Goal: Communication & Community: Answer question/provide support

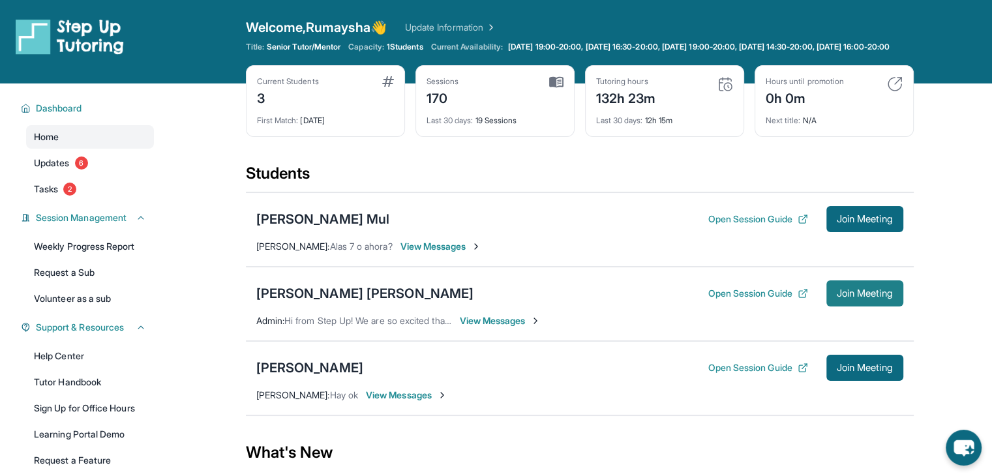
click at [837, 297] on span "Join Meeting" at bounding box center [864, 293] width 56 height 8
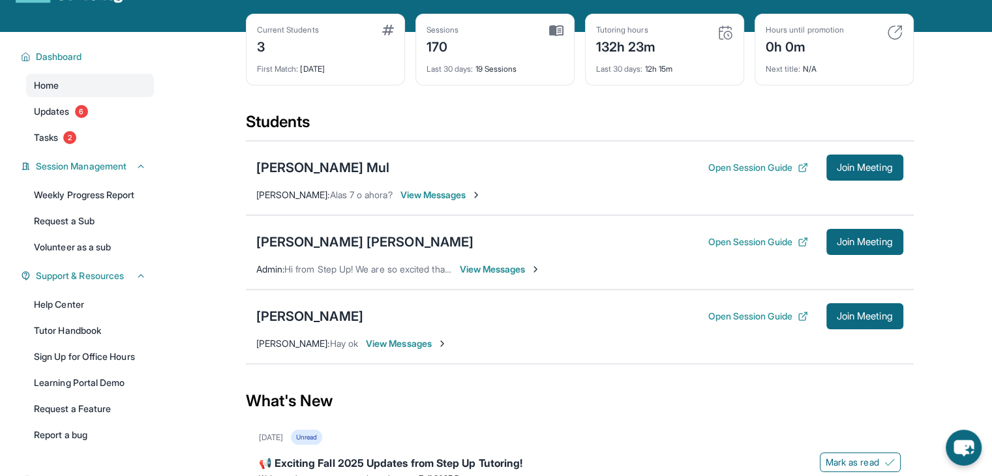
scroll to position [65, 0]
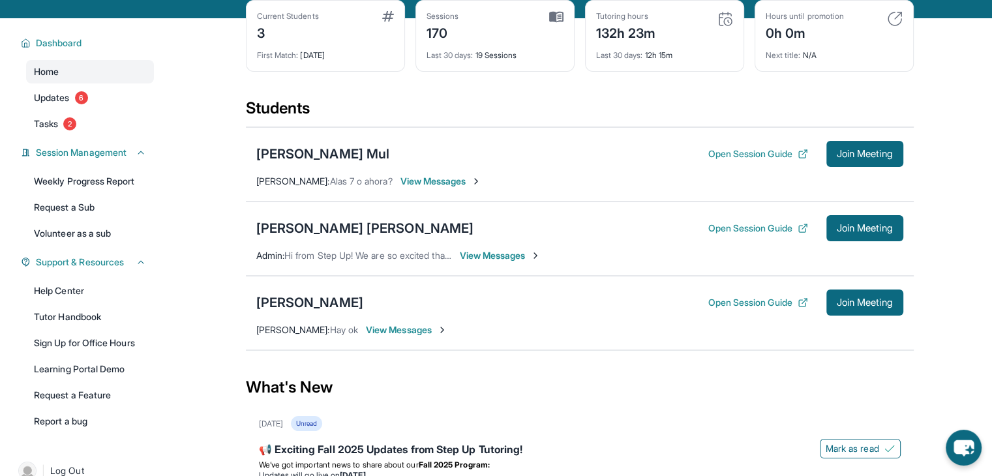
click at [494, 262] on span "View Messages" at bounding box center [500, 255] width 81 height 13
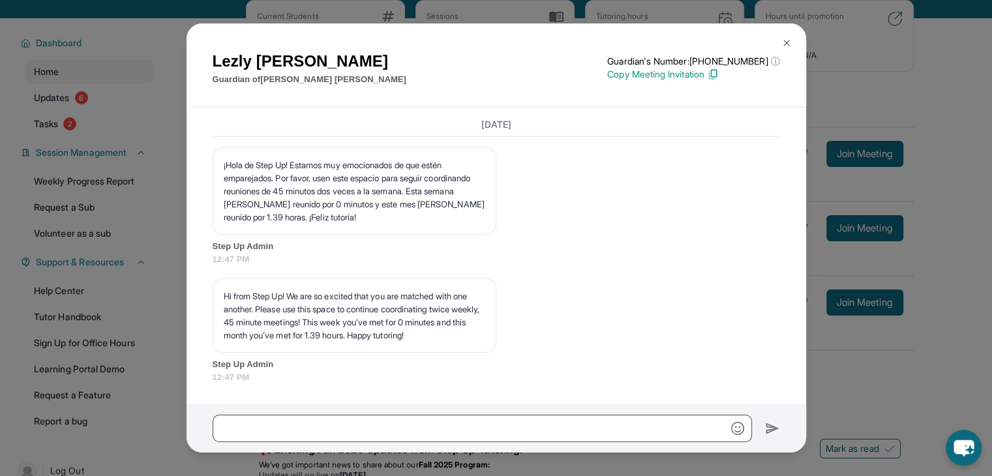
scroll to position [13851, 0]
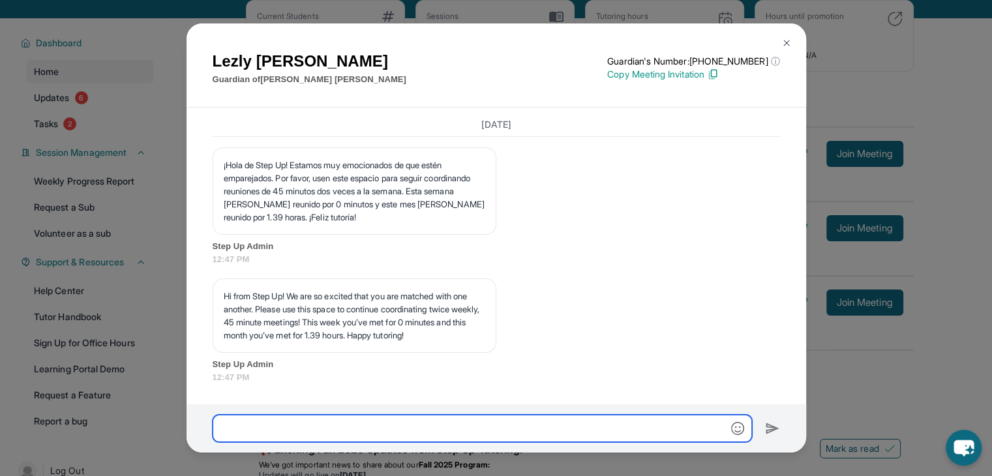
click at [424, 435] on input "text" at bounding box center [482, 428] width 539 height 27
type input "**********"
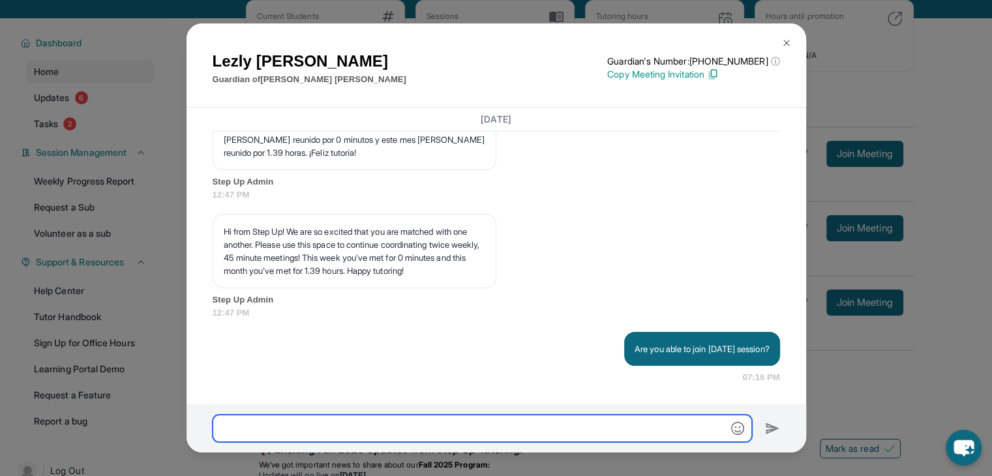
scroll to position [13915, 0]
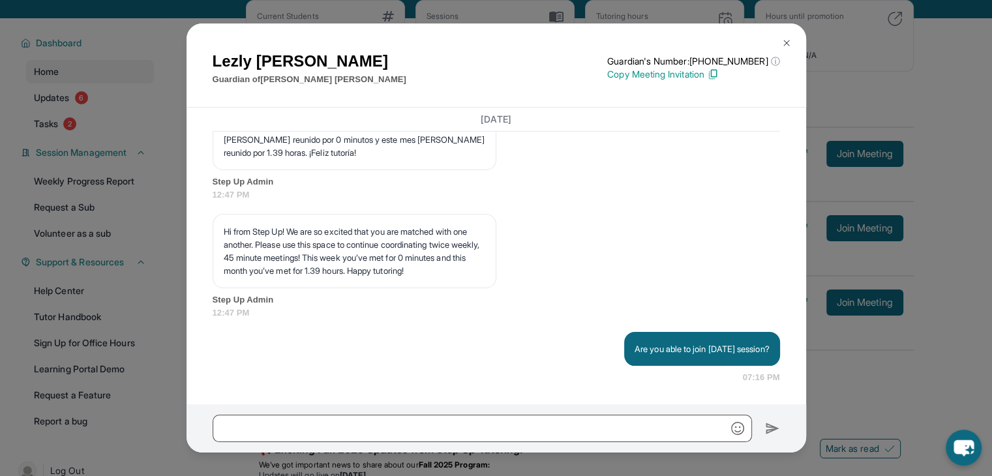
click at [954, 170] on div "Lezly Martinez Guardian of Elizabeth Martinez Amaya Guardian's Number: +1814436…" at bounding box center [496, 238] width 992 height 476
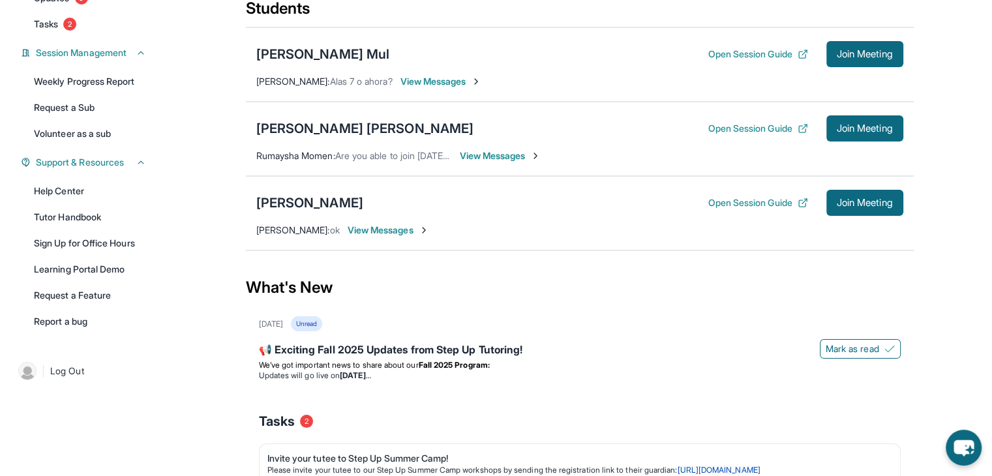
scroll to position [196, 0]
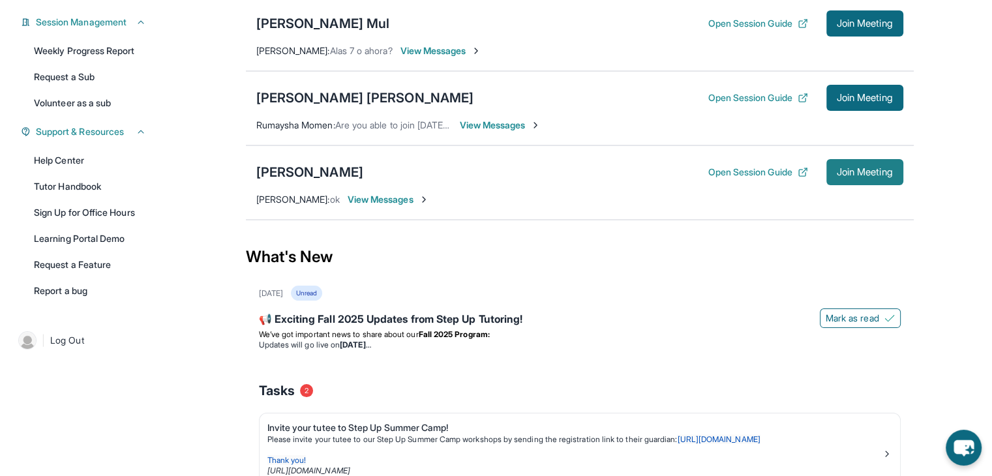
click at [866, 176] on span "Join Meeting" at bounding box center [864, 172] width 56 height 8
click at [884, 102] on span "Join Meeting" at bounding box center [864, 98] width 56 height 8
